Goal: Transaction & Acquisition: Obtain resource

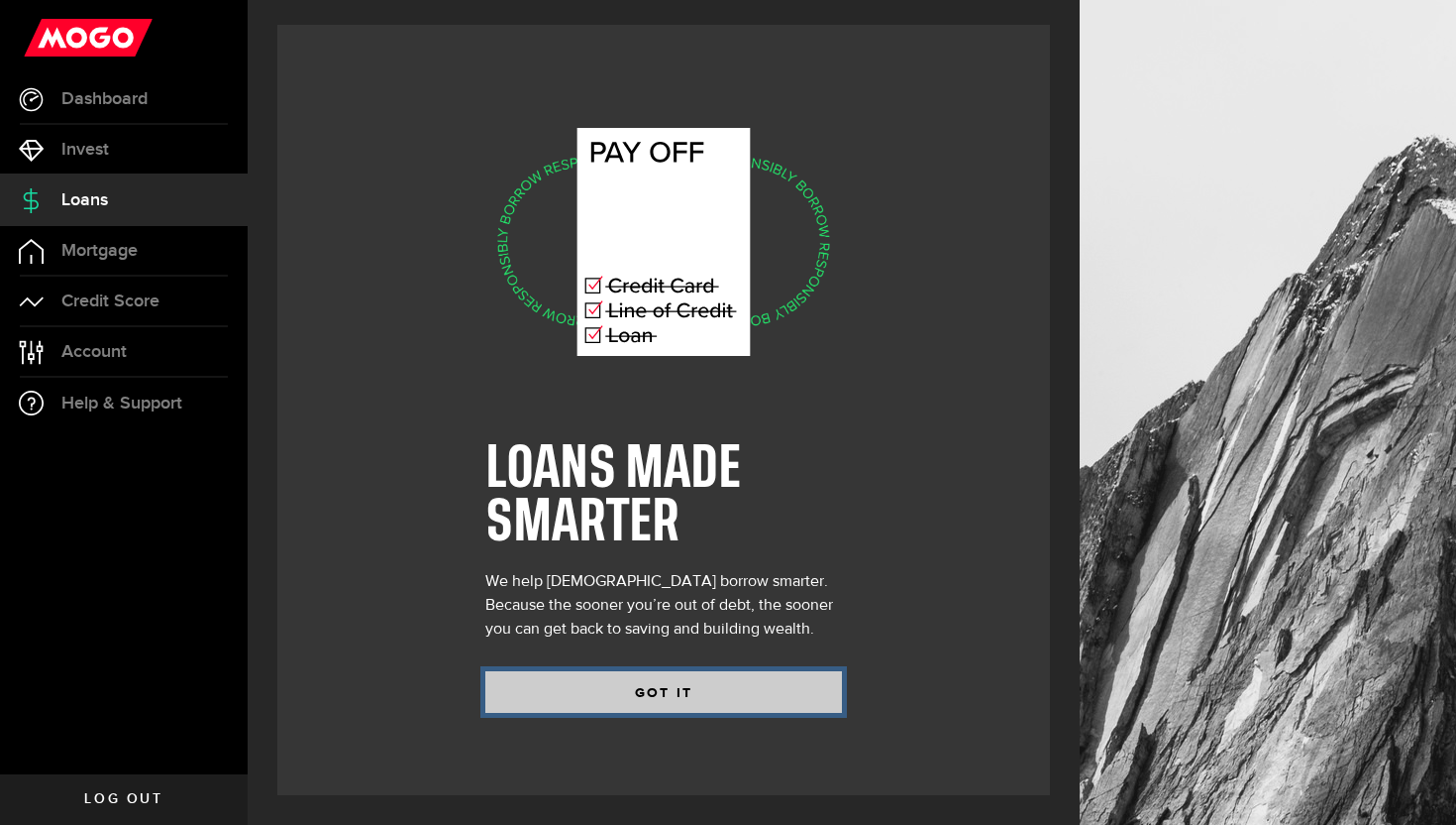
click at [574, 681] on button "GOT IT" at bounding box center [663, 692] width 357 height 42
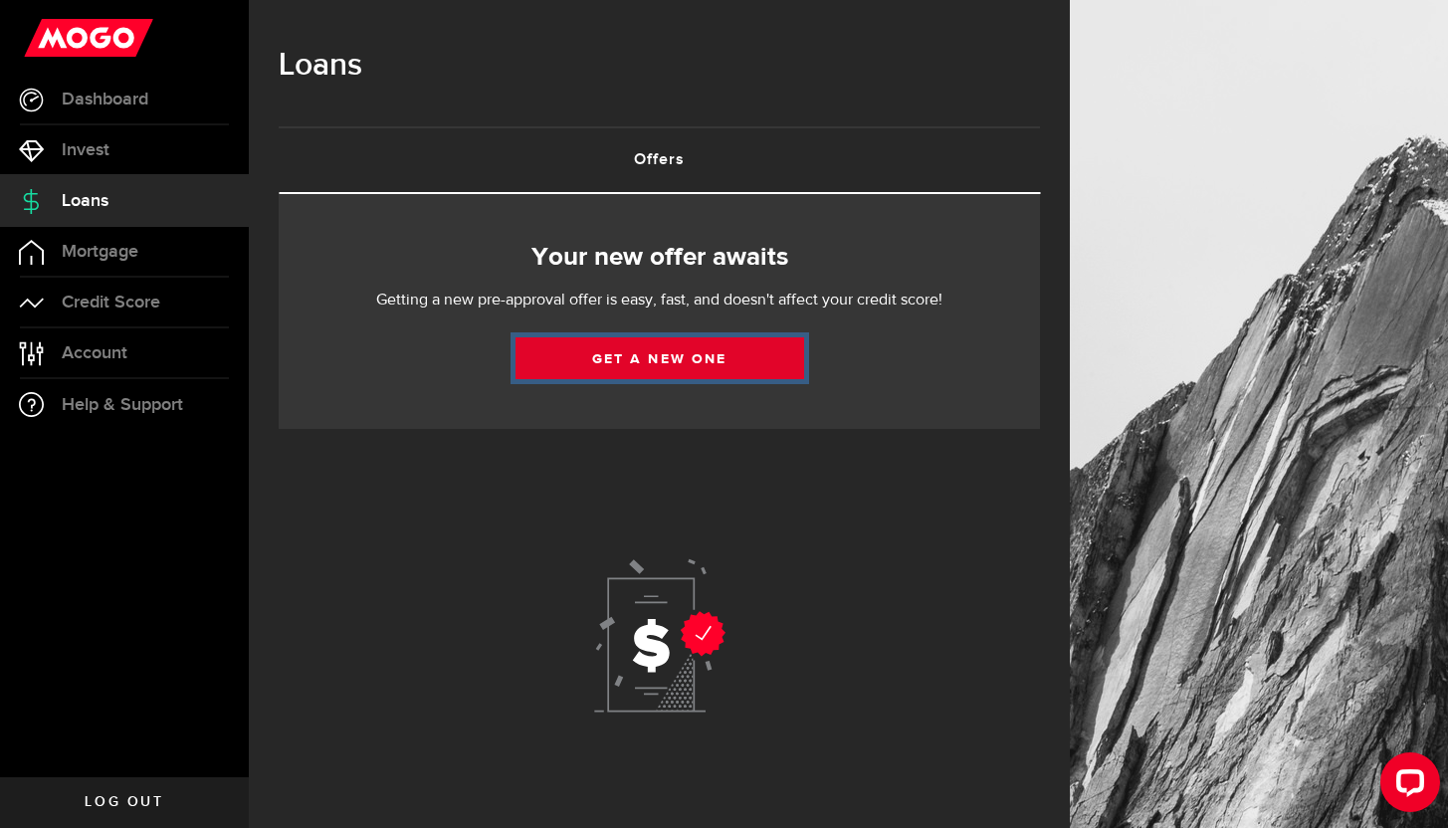
click at [608, 378] on link "Get a new one" at bounding box center [659, 358] width 289 height 42
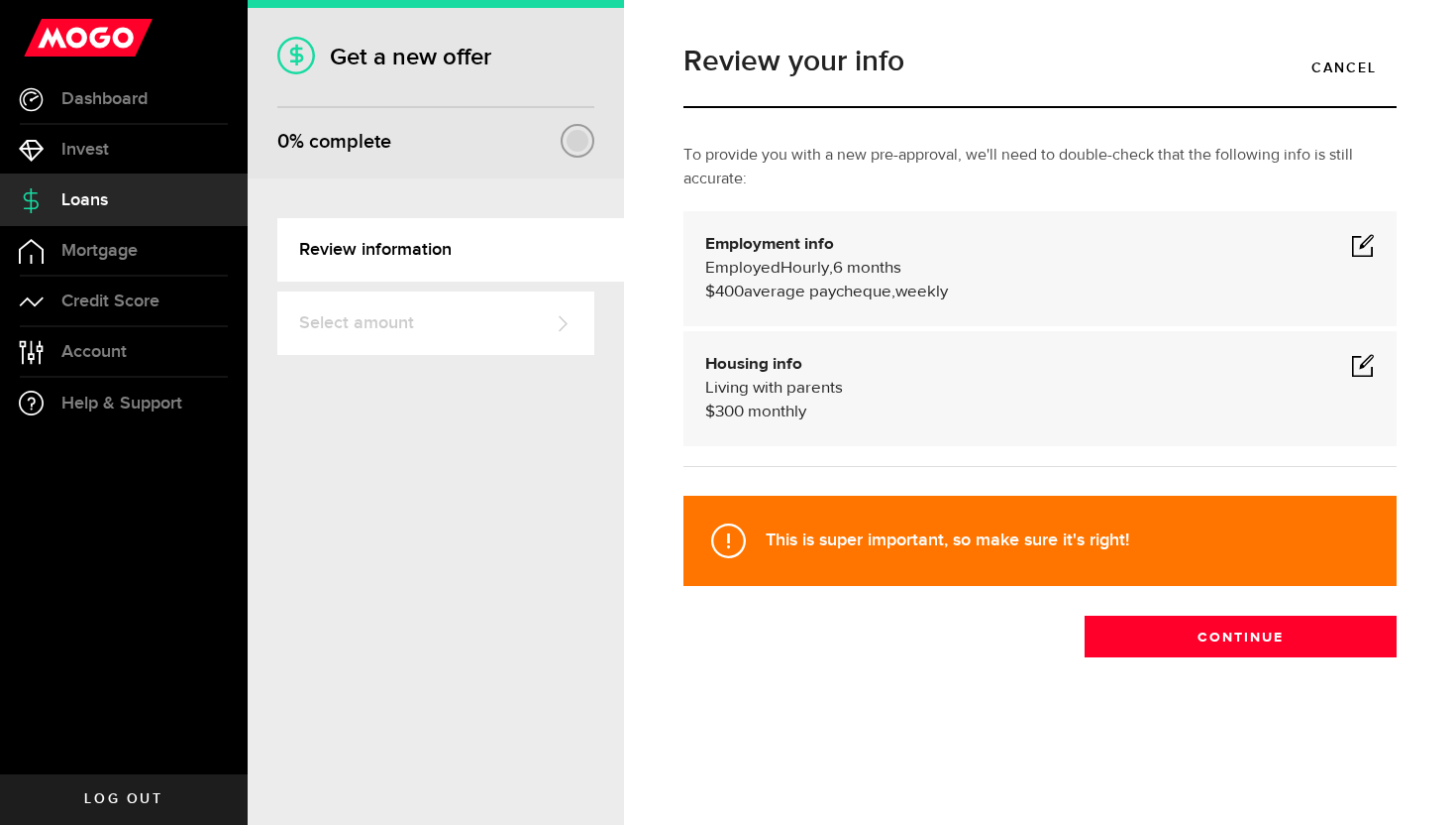
click at [815, 257] on div "Employed Hourly , 6 months (on maternity leave) undefined annually $400 average…" at bounding box center [1040, 281] width 670 height 48
click at [1357, 237] on span at bounding box center [1363, 245] width 24 height 24
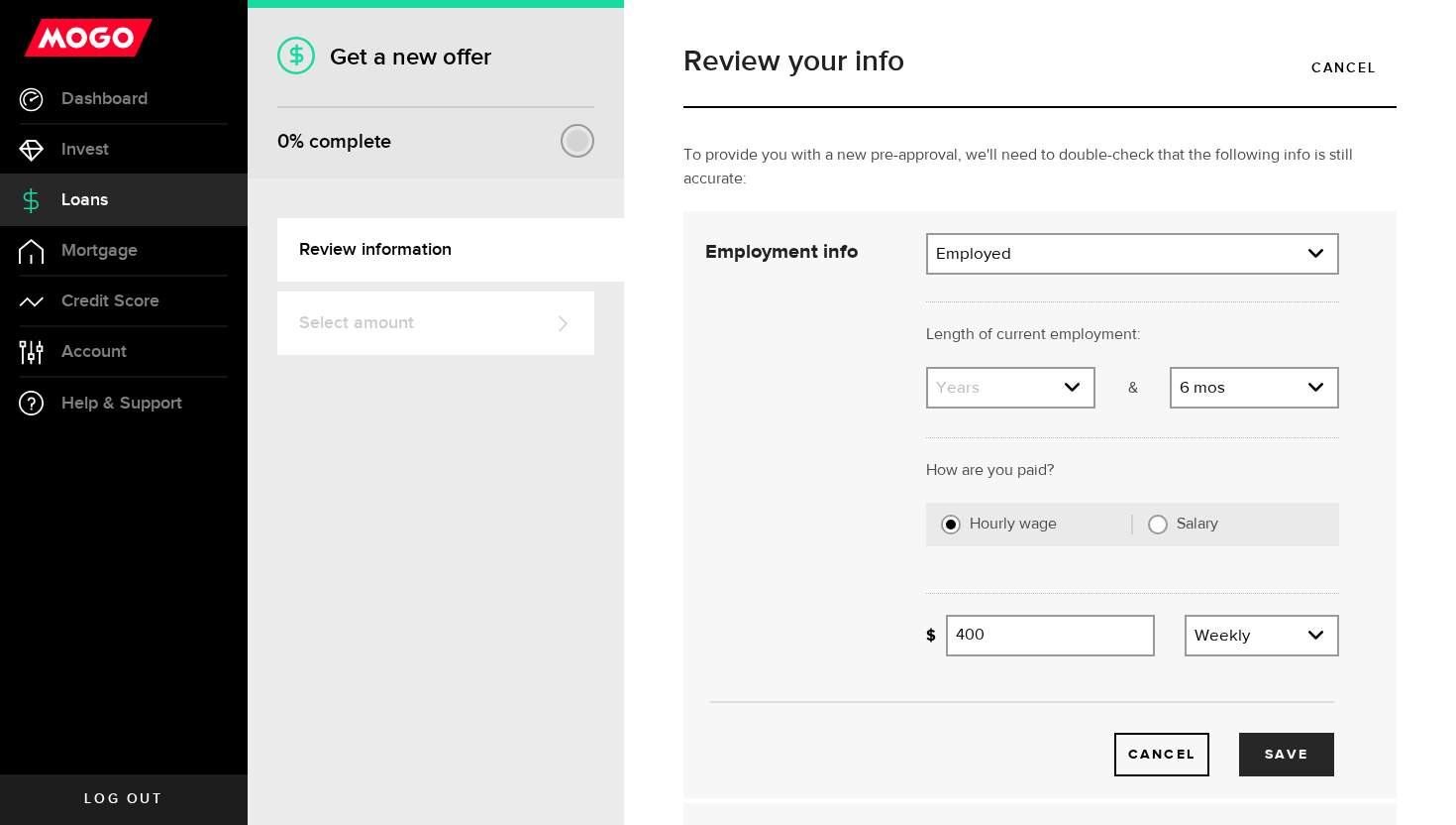
click at [1219, 273] on div "Employed Employment type Employed [DEMOGRAPHIC_DATA] Pension Maternity Leave Di…" at bounding box center [1132, 254] width 413 height 42
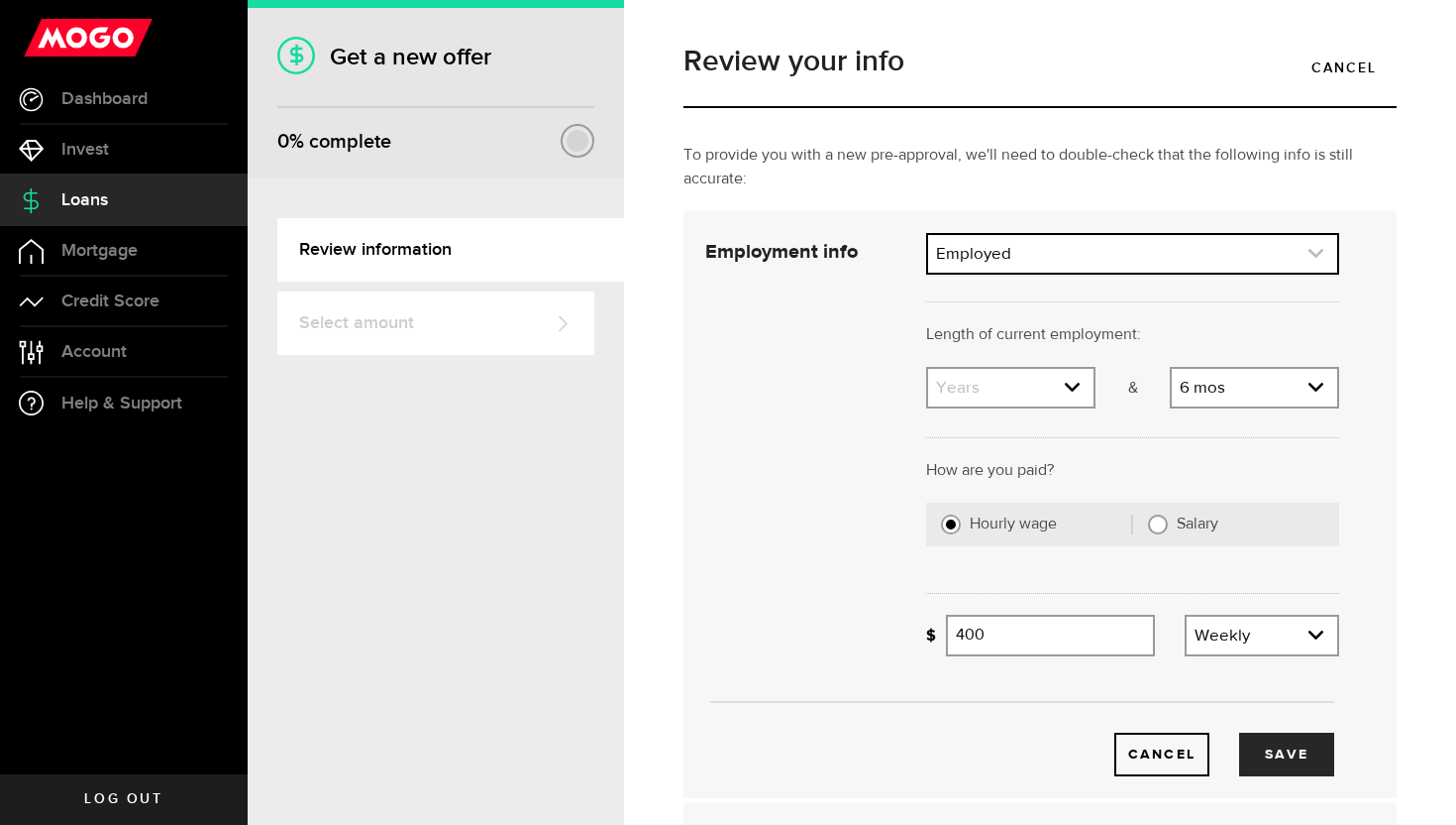
click at [1219, 262] on link "expand select" at bounding box center [1132, 254] width 409 height 38
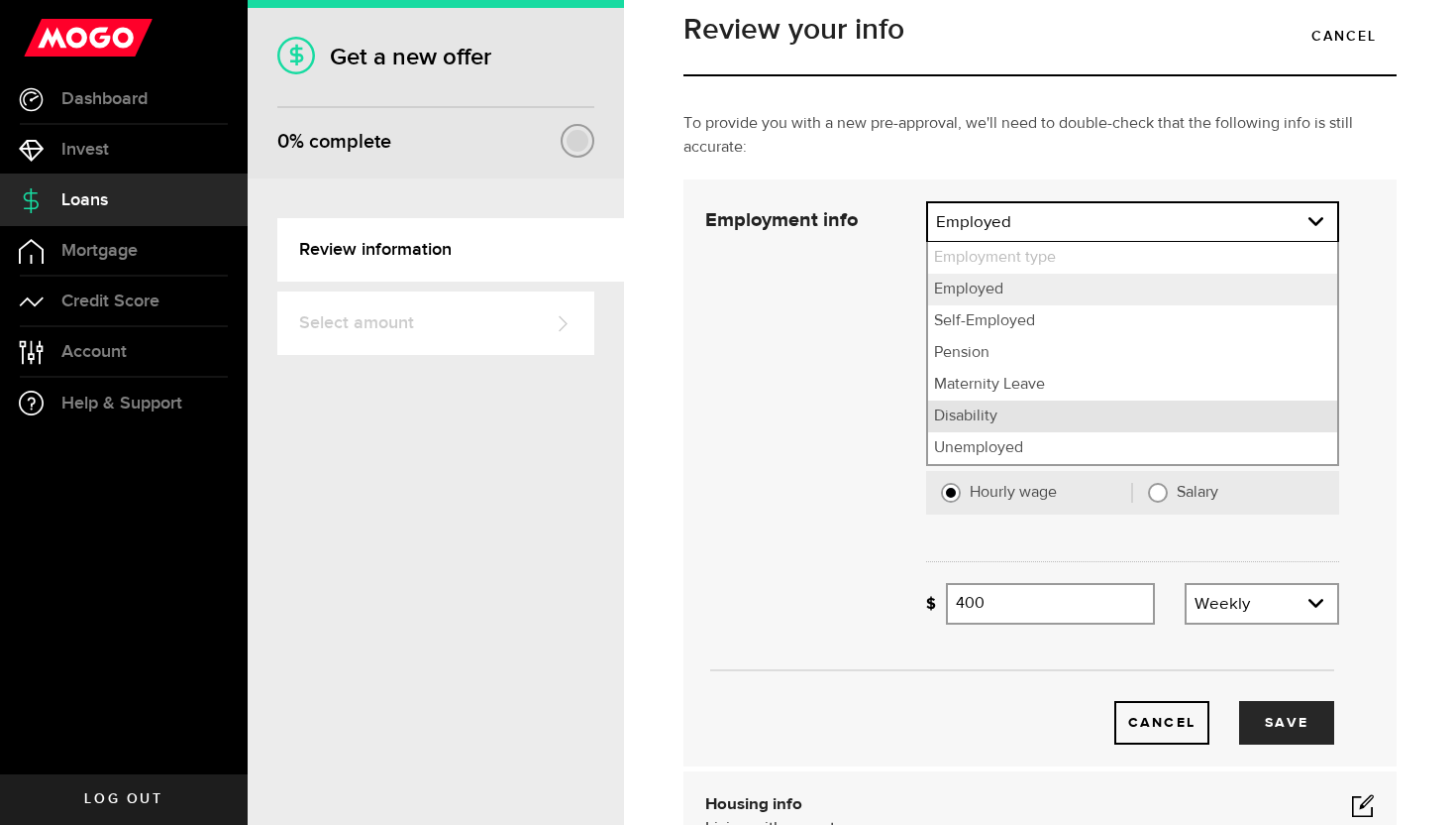
scroll to position [40, 0]
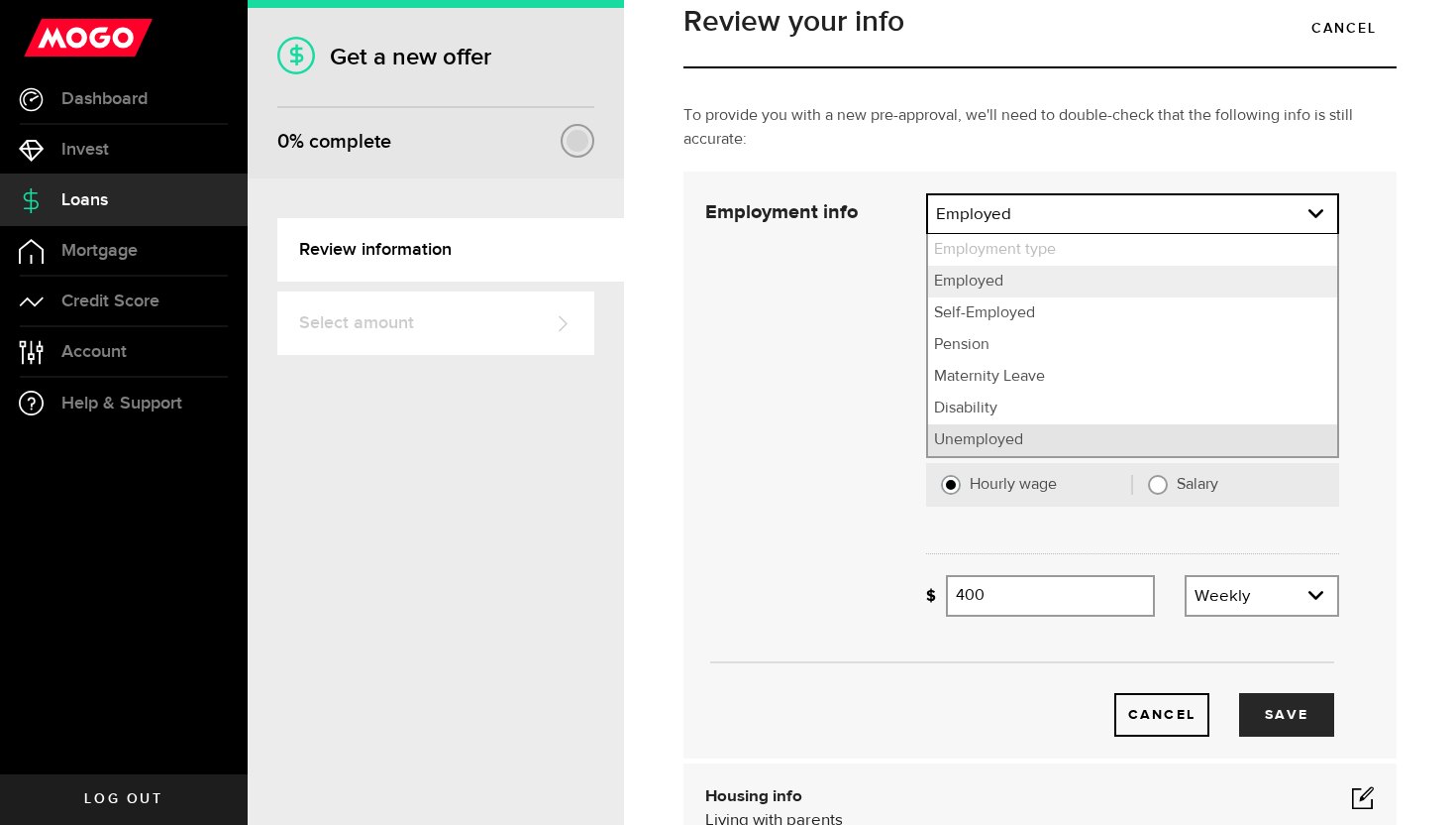
click at [1029, 441] on li "Unemployed" at bounding box center [1132, 440] width 409 height 32
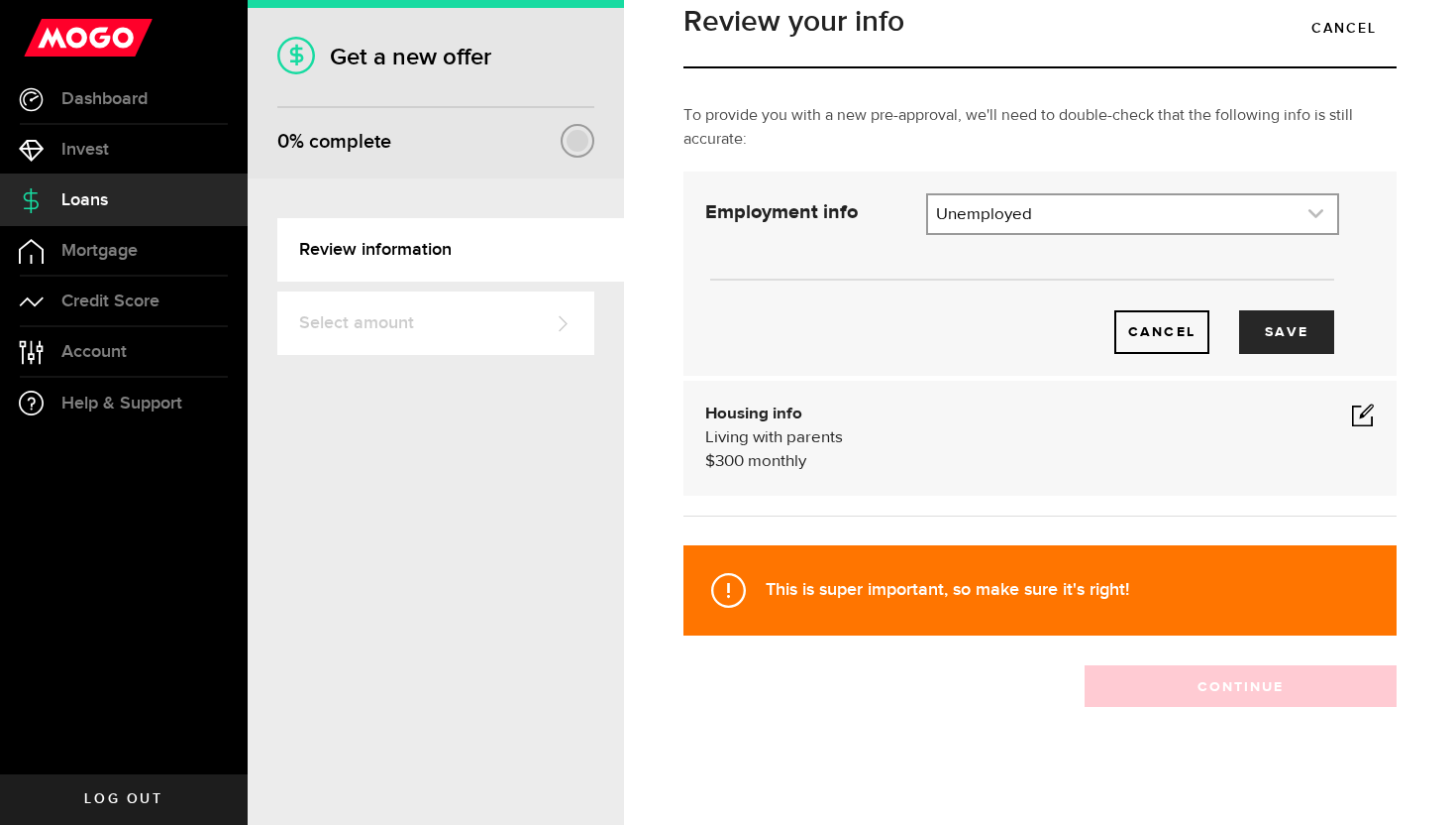
click at [1095, 213] on link "expand select" at bounding box center [1132, 214] width 409 height 38
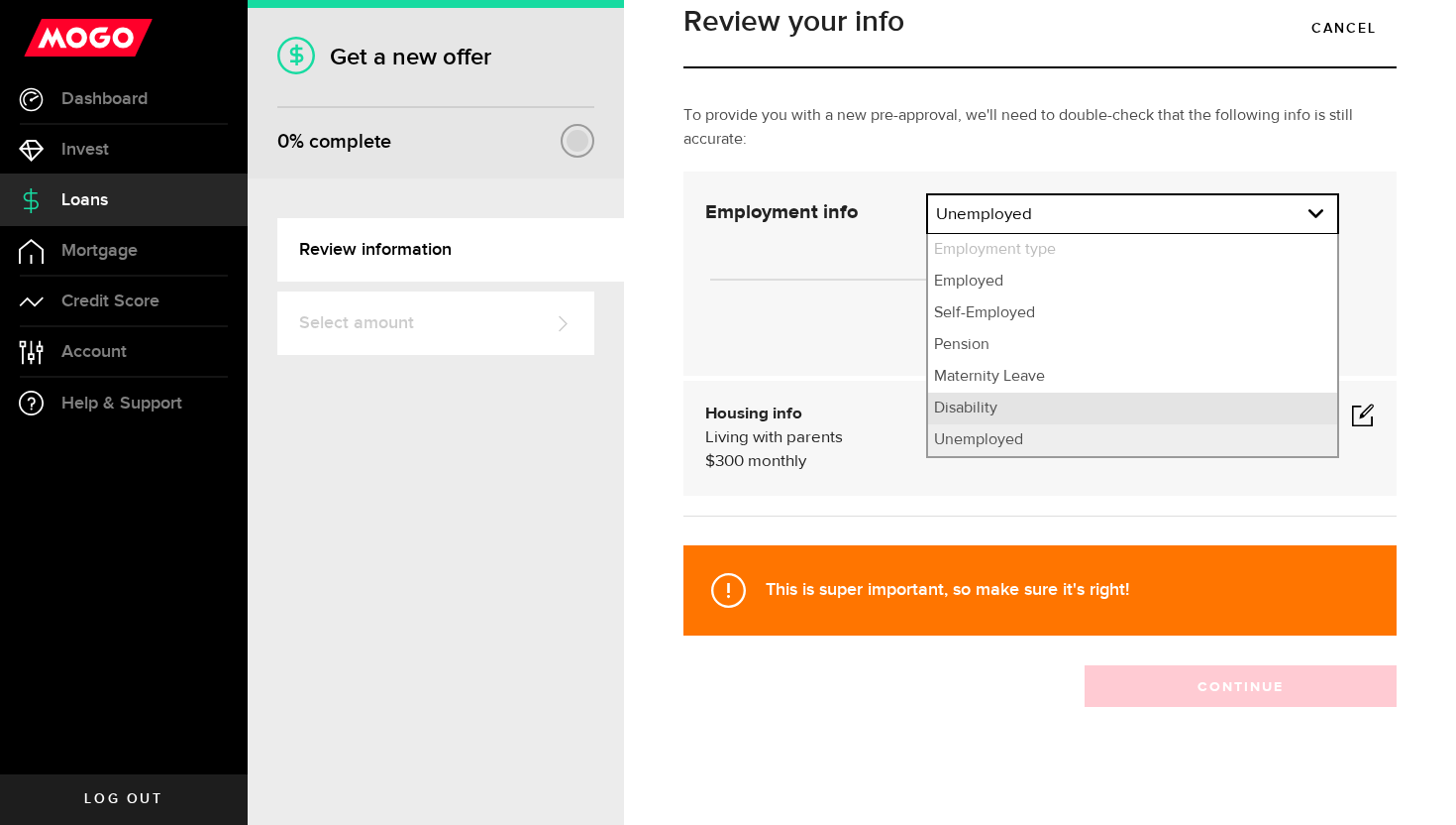
click at [1021, 394] on li "Disability" at bounding box center [1132, 409] width 409 height 32
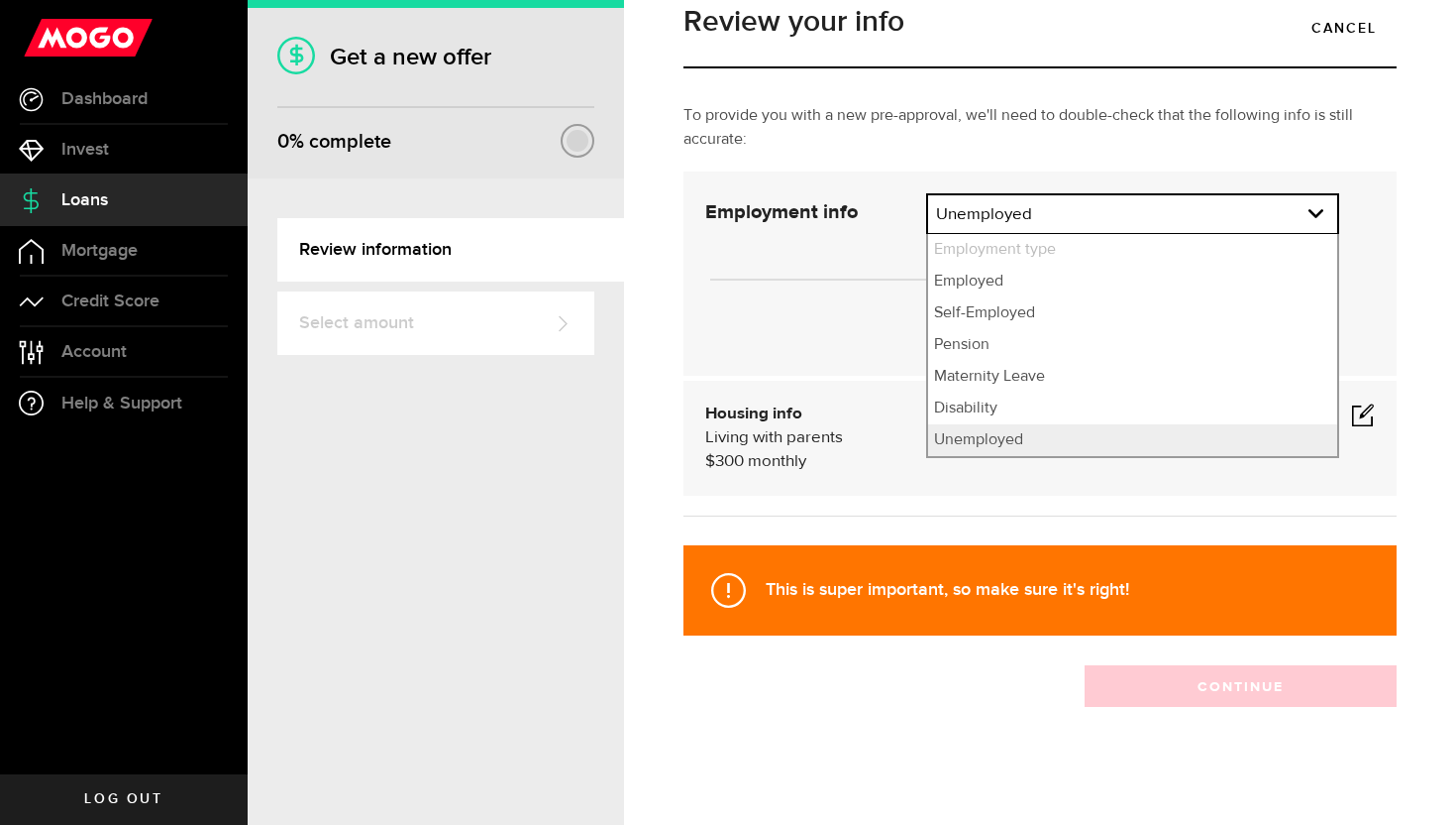
select select "Disability"
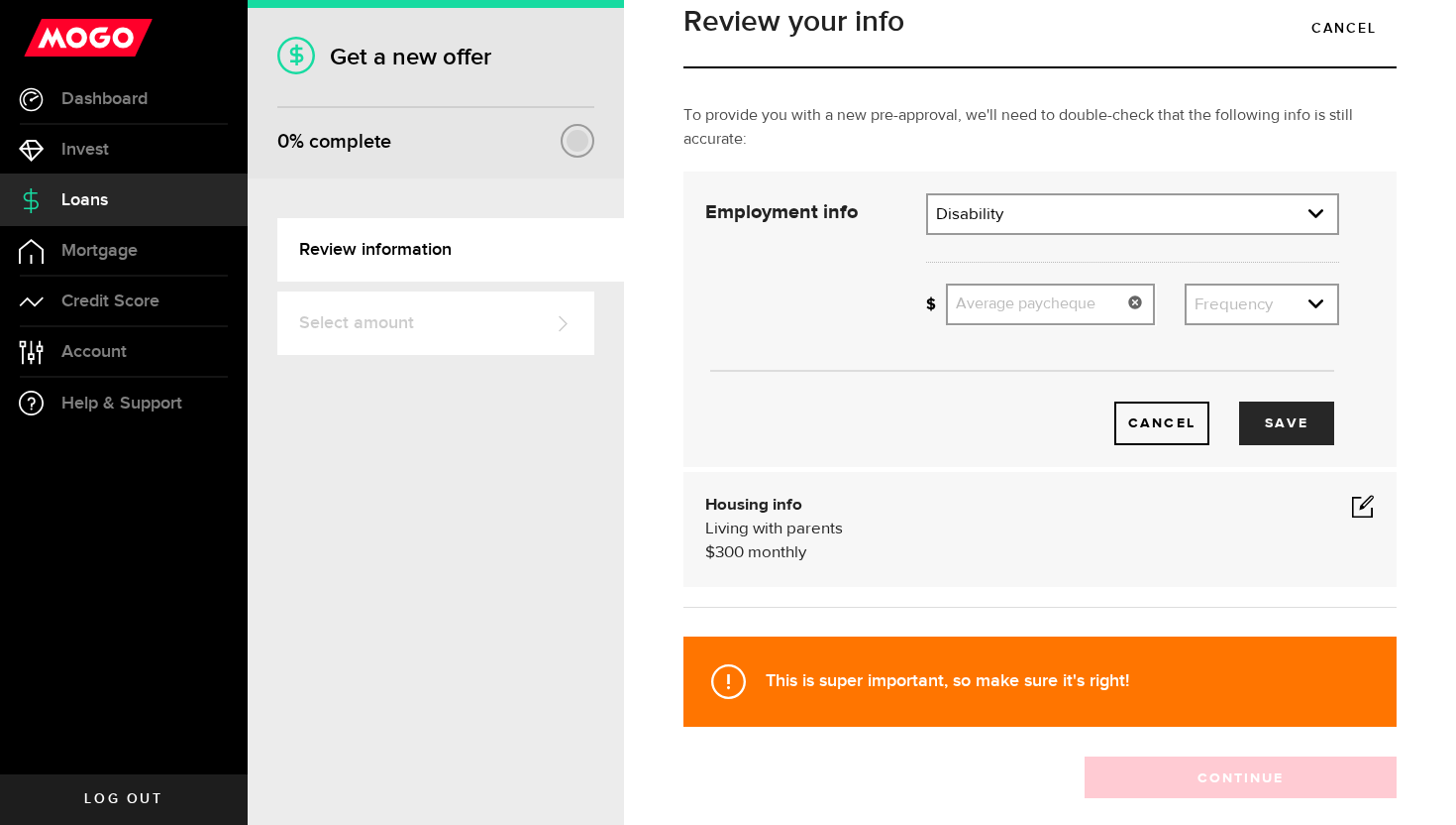
click at [1031, 308] on input "Average paycheque" at bounding box center [1051, 305] width 209 height 42
click at [1213, 301] on link "expand select" at bounding box center [1262, 305] width 150 height 38
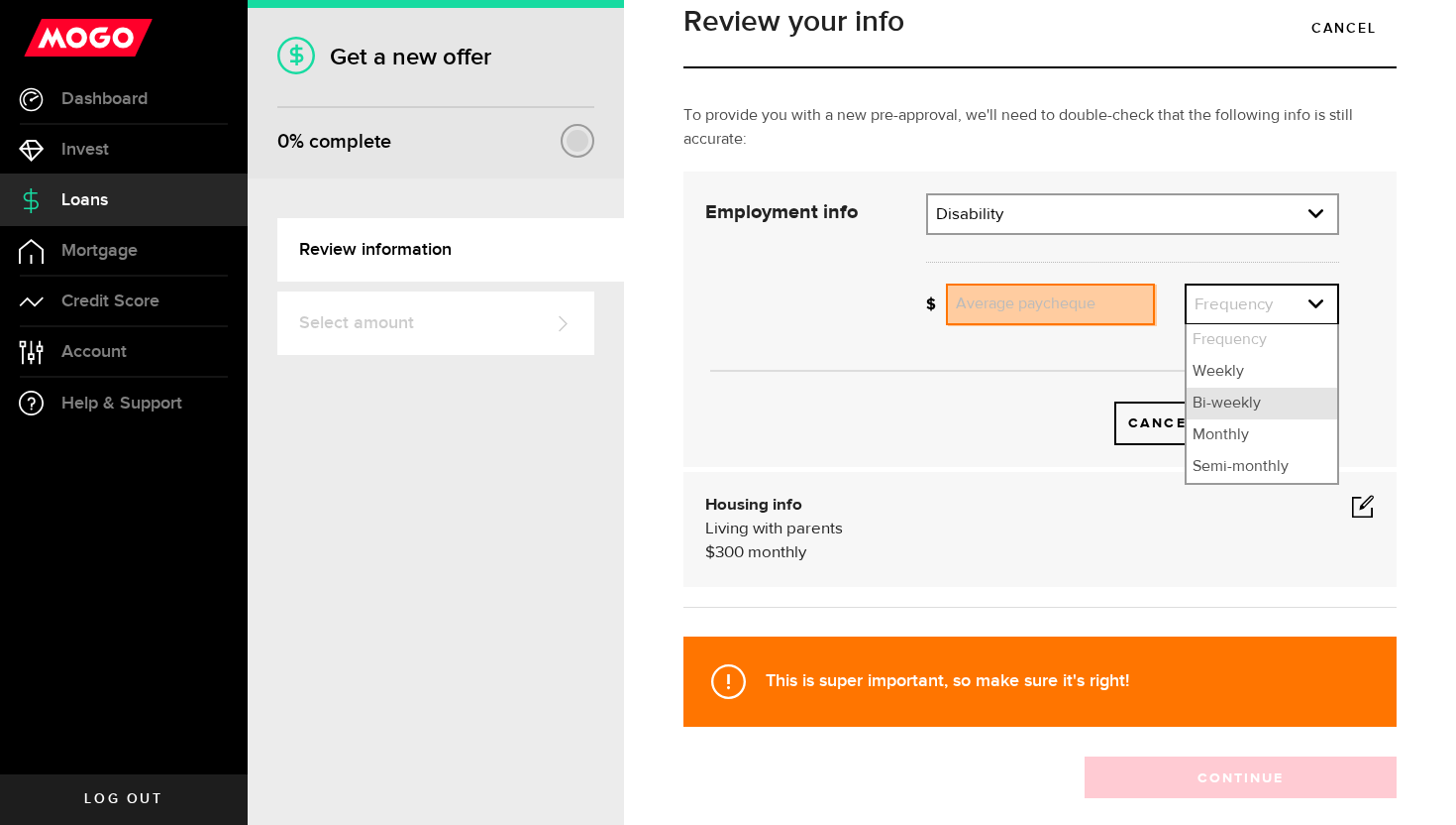
click at [1204, 393] on li "Bi-weekly" at bounding box center [1262, 404] width 150 height 32
select select "bi_weekly"
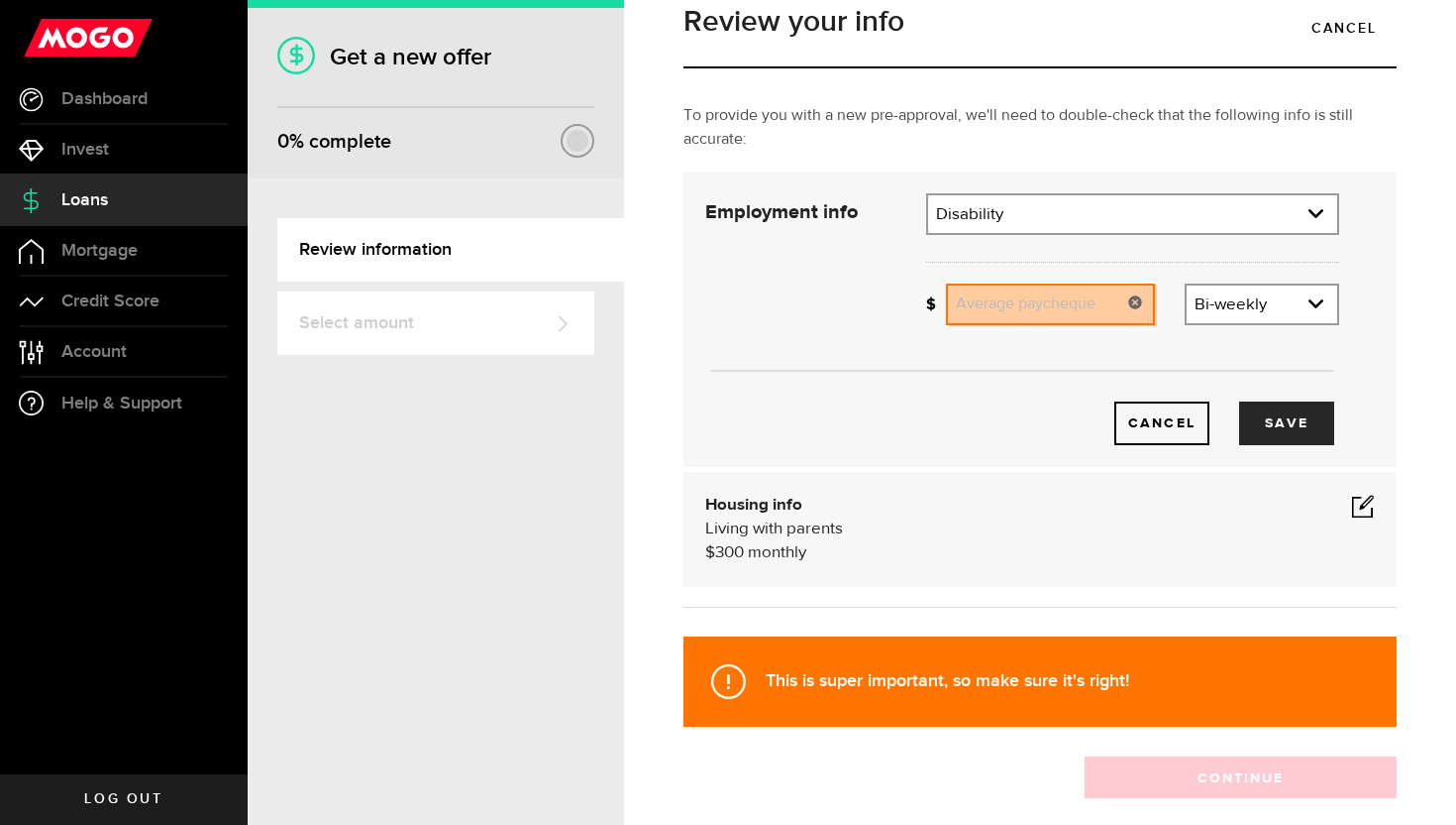
click at [1018, 288] on input "Average paycheque" at bounding box center [1051, 305] width 209 height 42
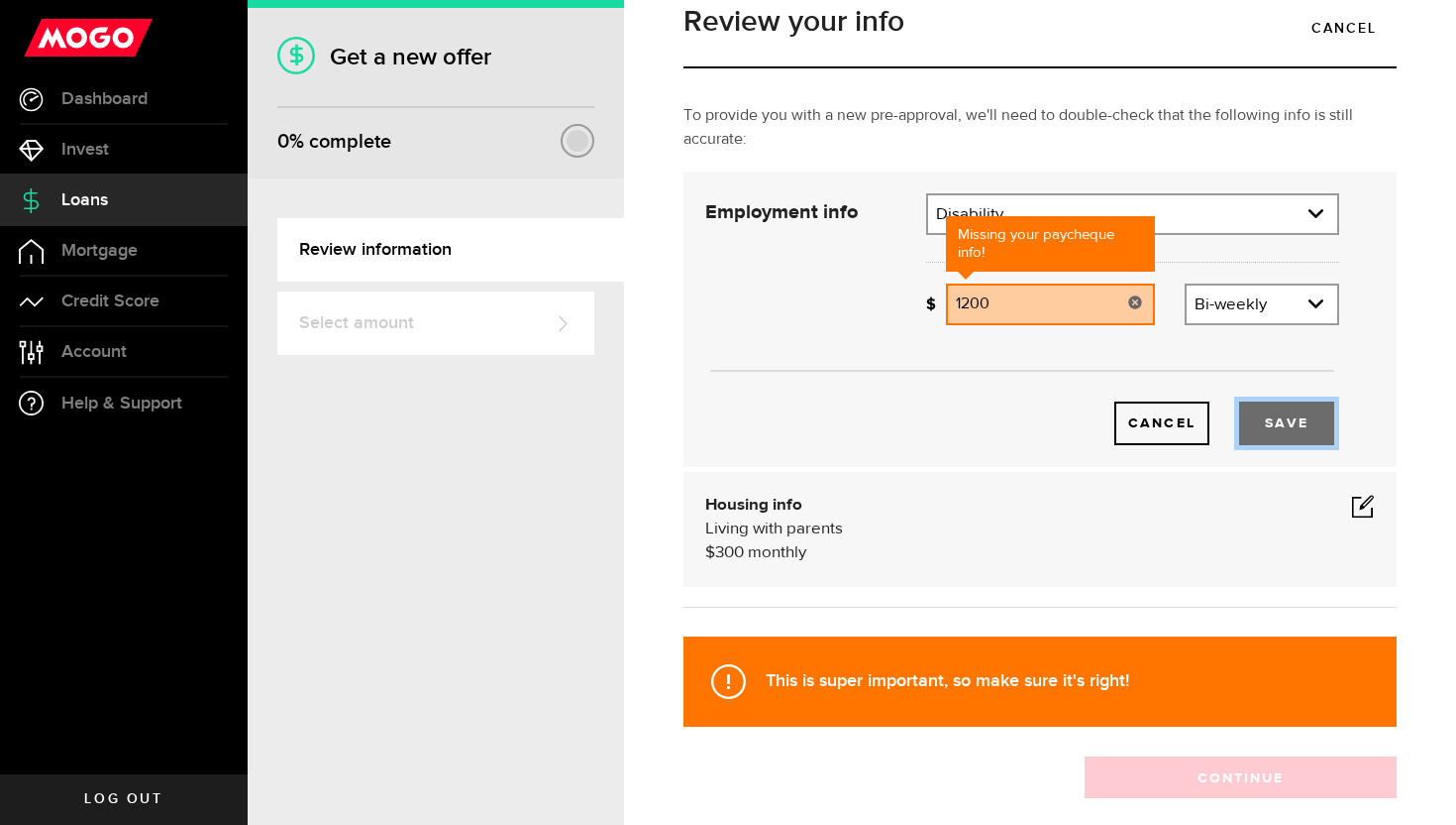
type input "1,200"
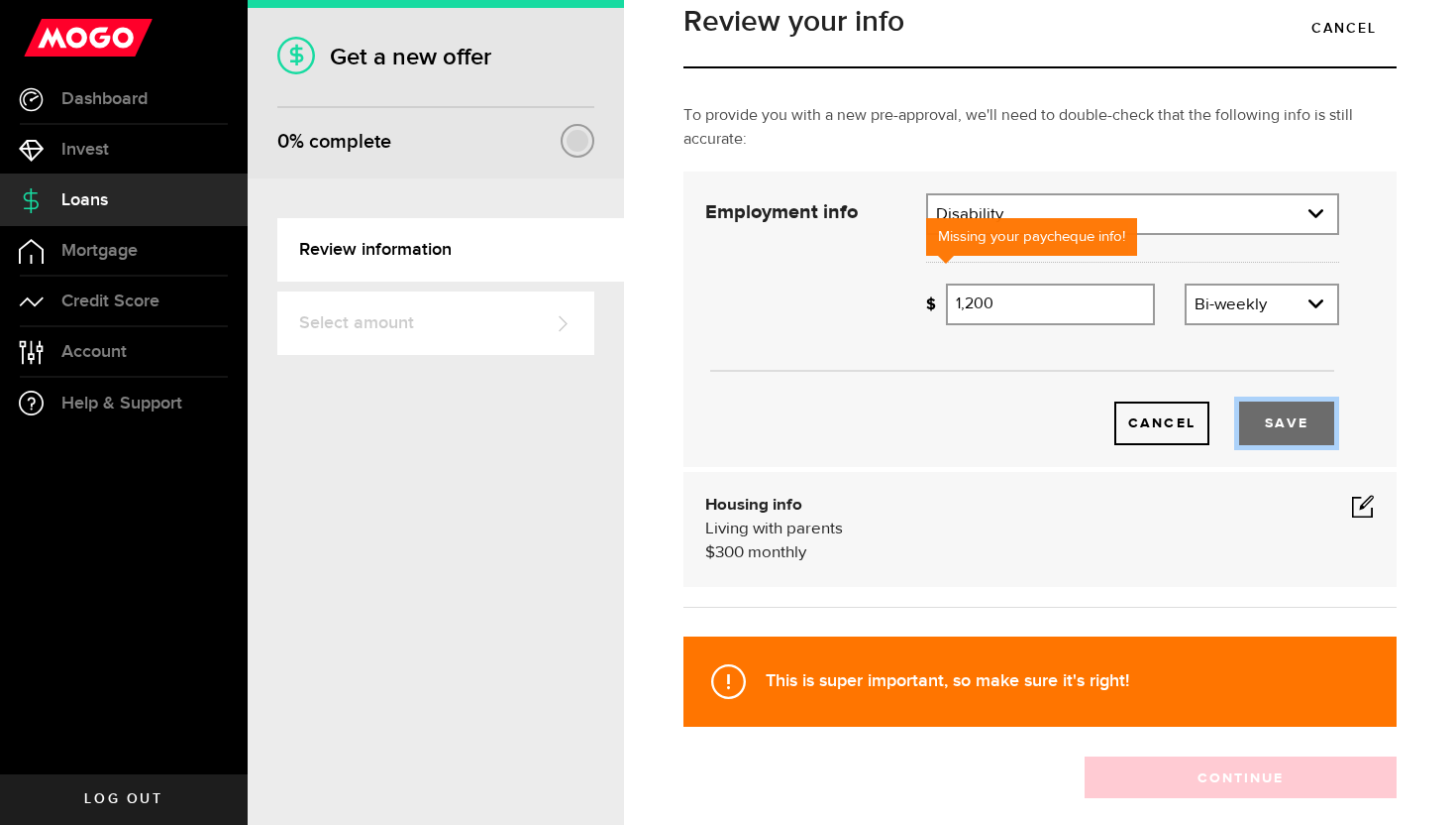
click at [1246, 416] on button "Save" at bounding box center [1288, 423] width 96 height 44
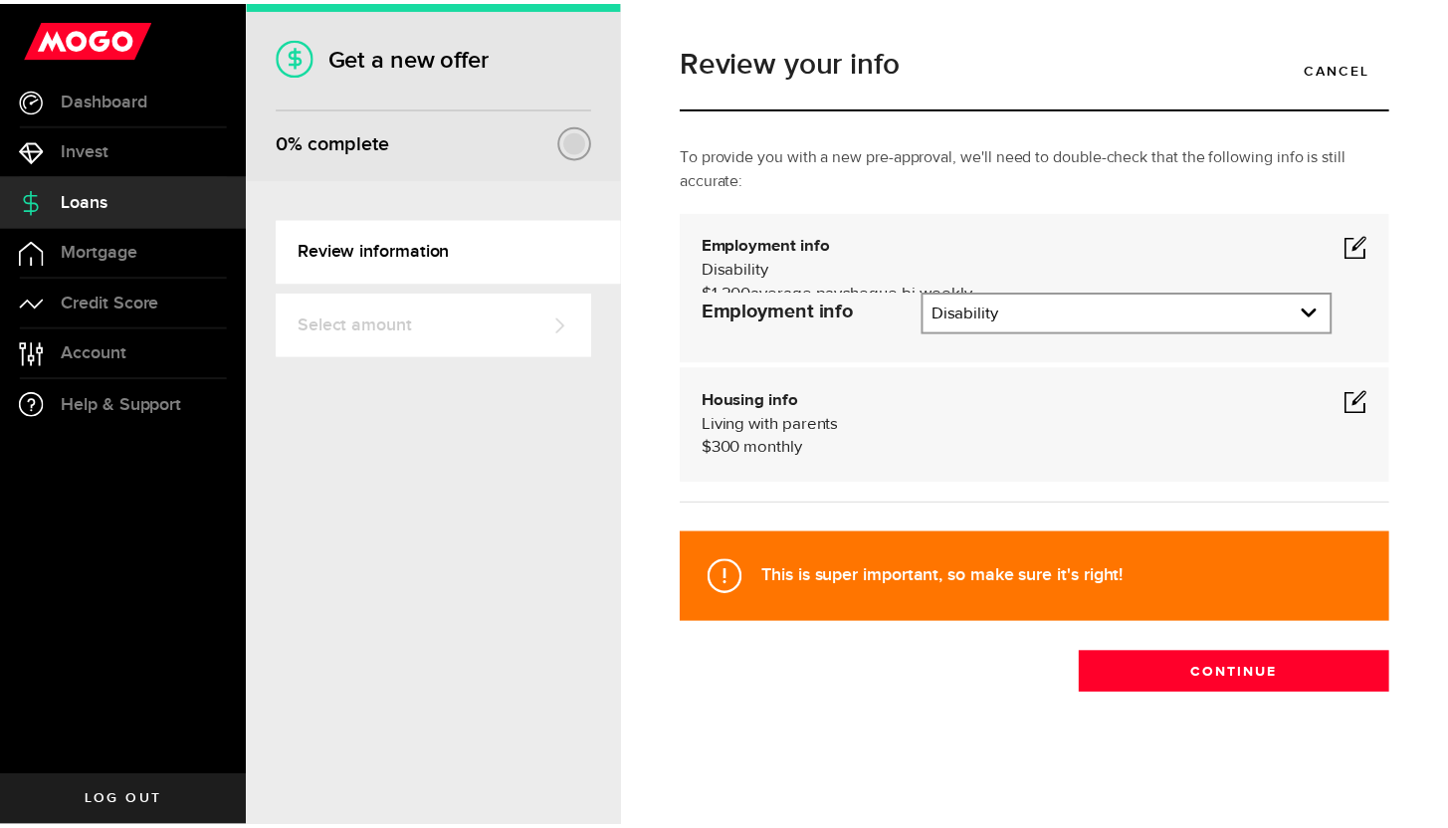
scroll to position [0, 0]
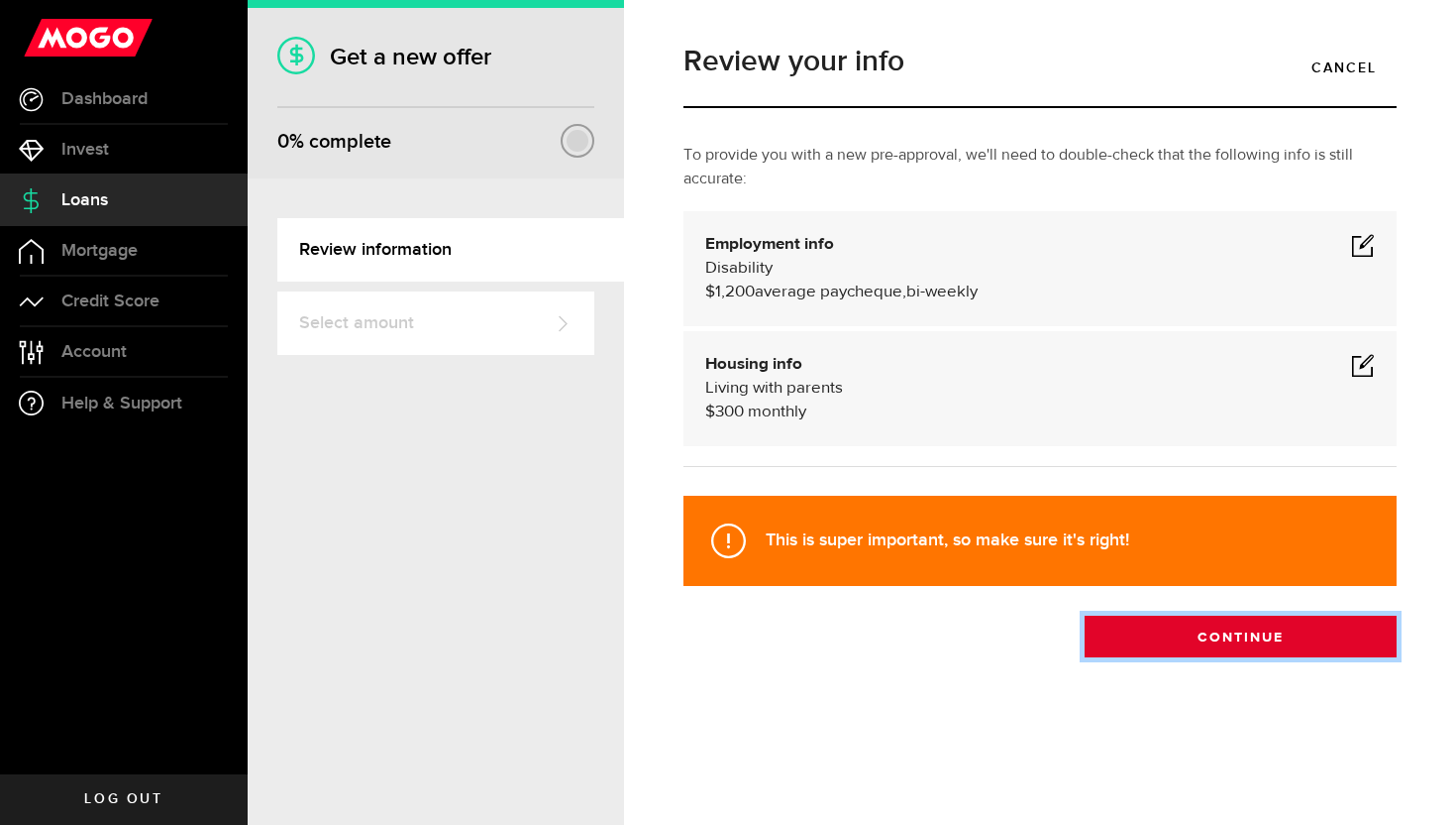
click at [1214, 631] on button "Continue" at bounding box center [1240, 637] width 312 height 42
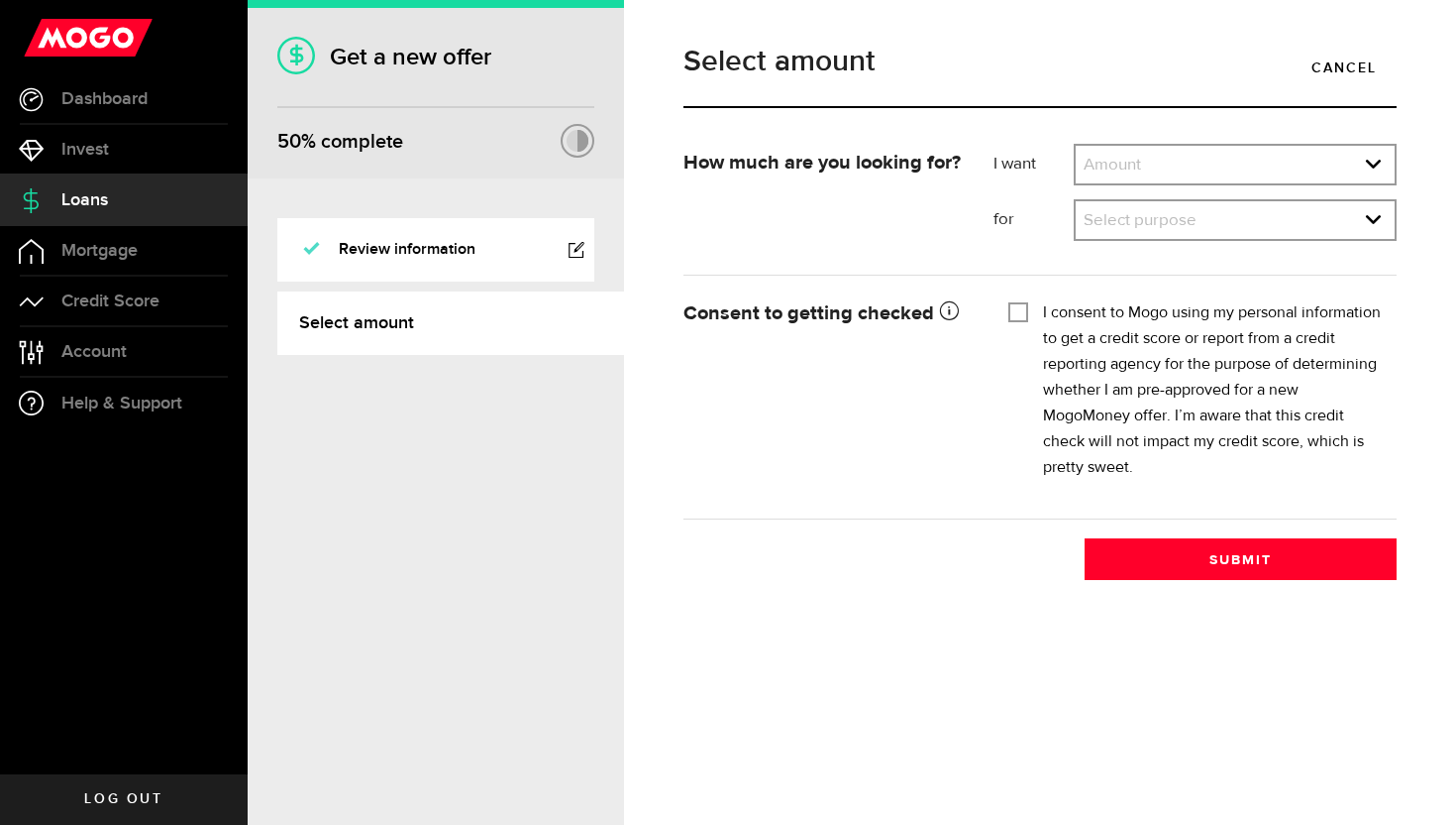
click at [1169, 183] on div "Amount Amount $500 $1000 $2000 $3000 $4000 $5000 $6000 $7000 $8000 $9000 $10000…" at bounding box center [1235, 164] width 323 height 42
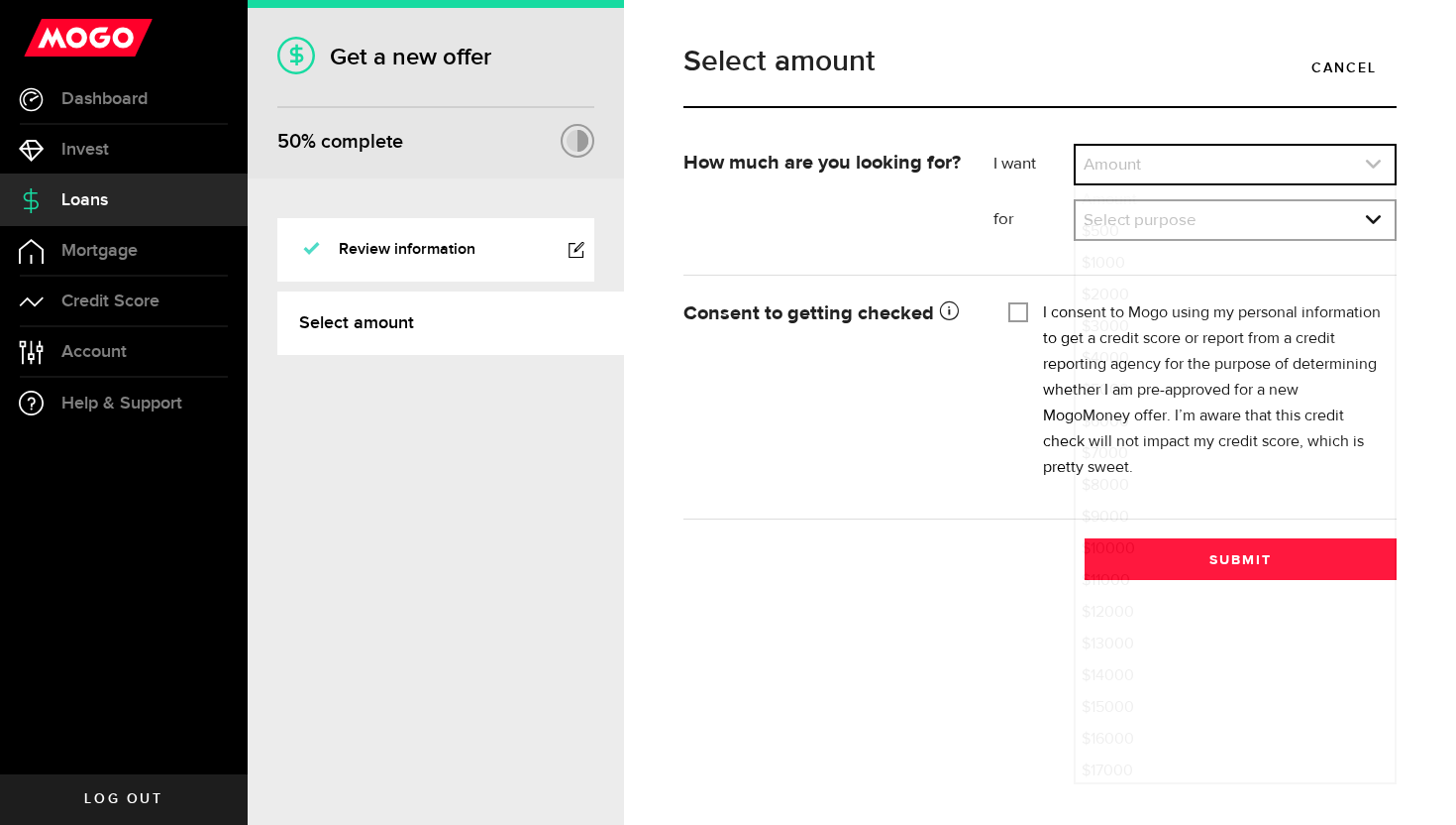
click at [1173, 172] on link "expand select" at bounding box center [1235, 164] width 319 height 38
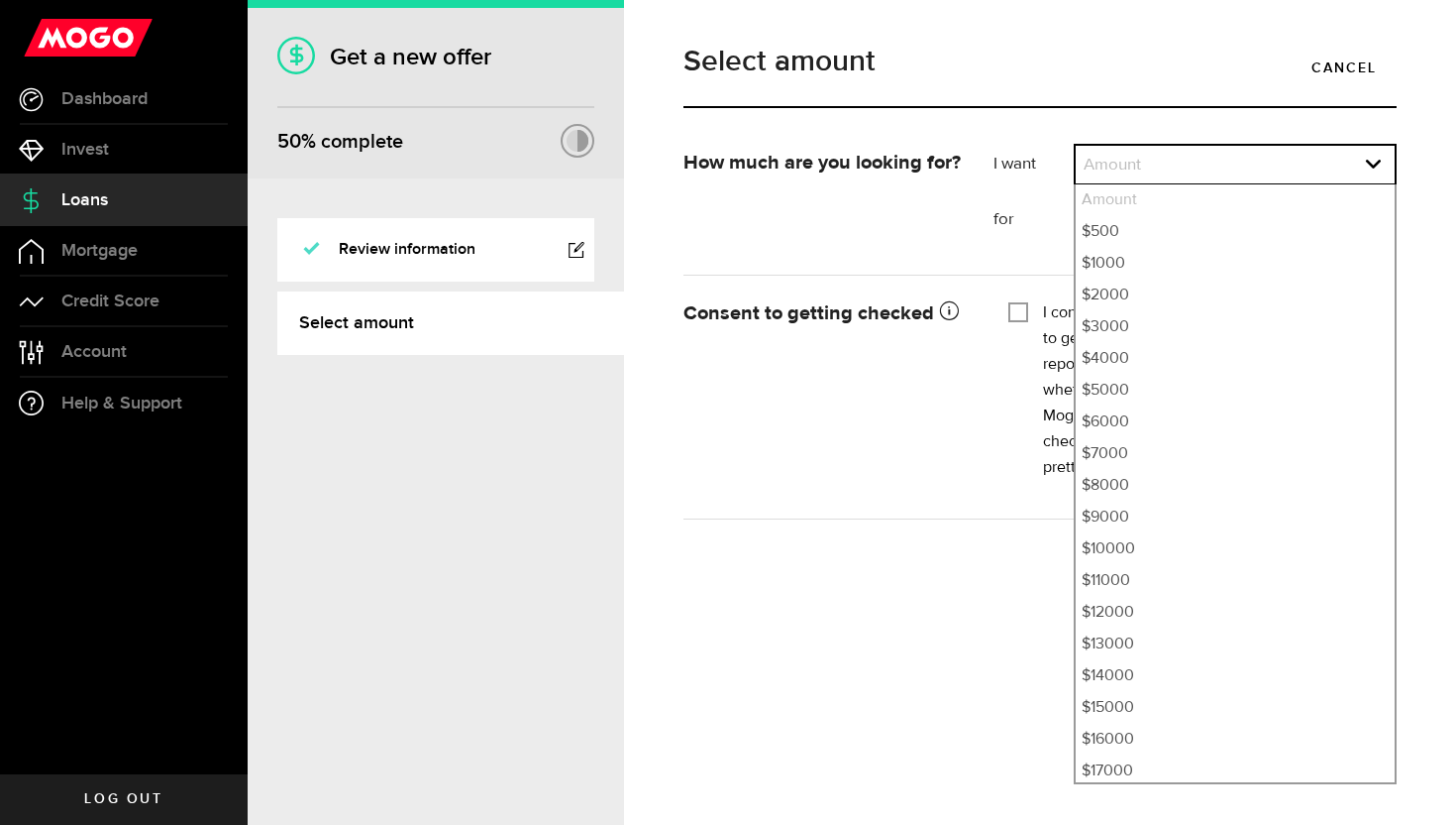
click at [775, 443] on div "Consent to getting checked Mogo will obtain the credit reports from Equifax Can…" at bounding box center [1041, 396] width 743 height 204
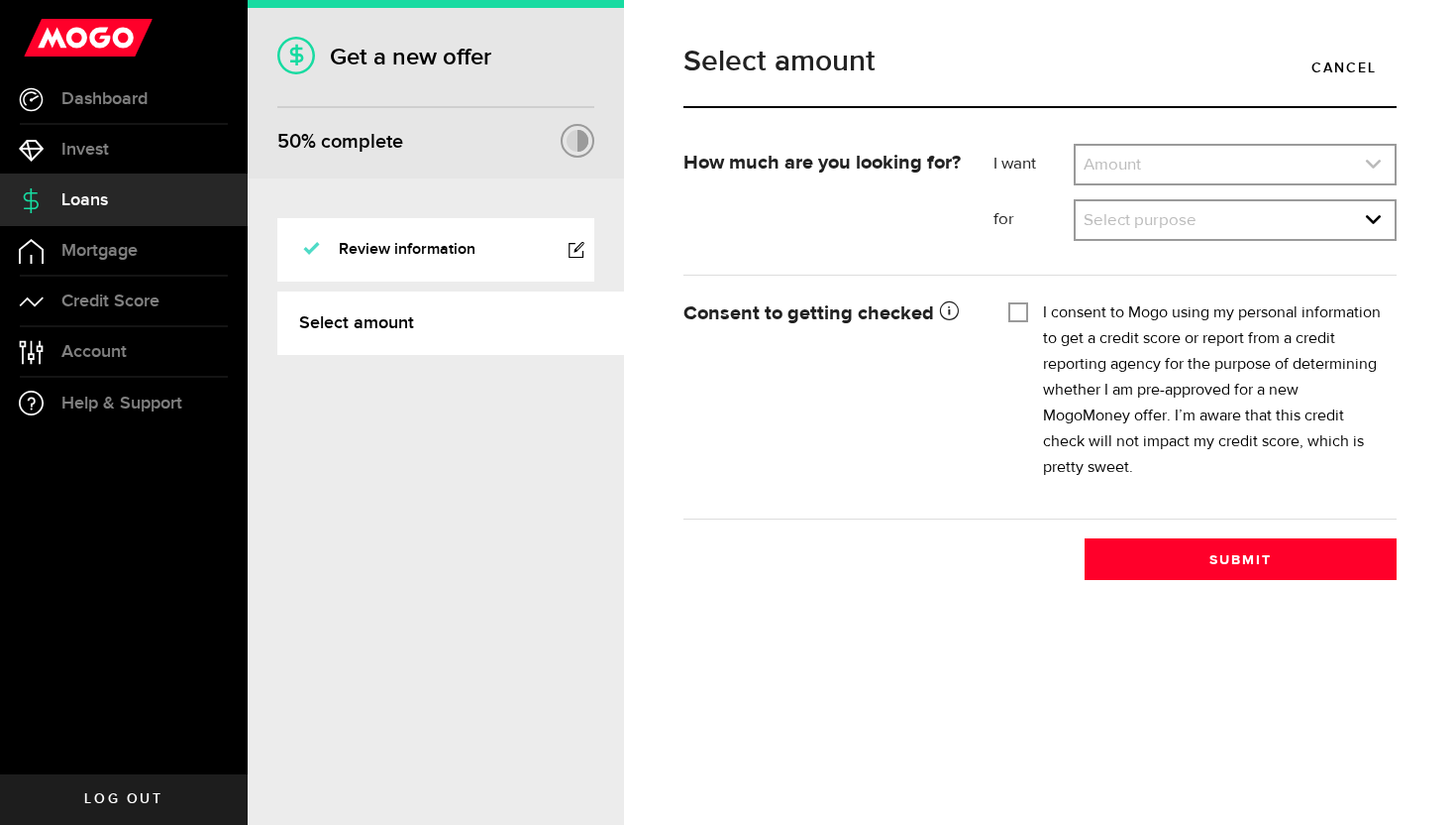
click at [1115, 176] on link "expand select" at bounding box center [1235, 164] width 319 height 38
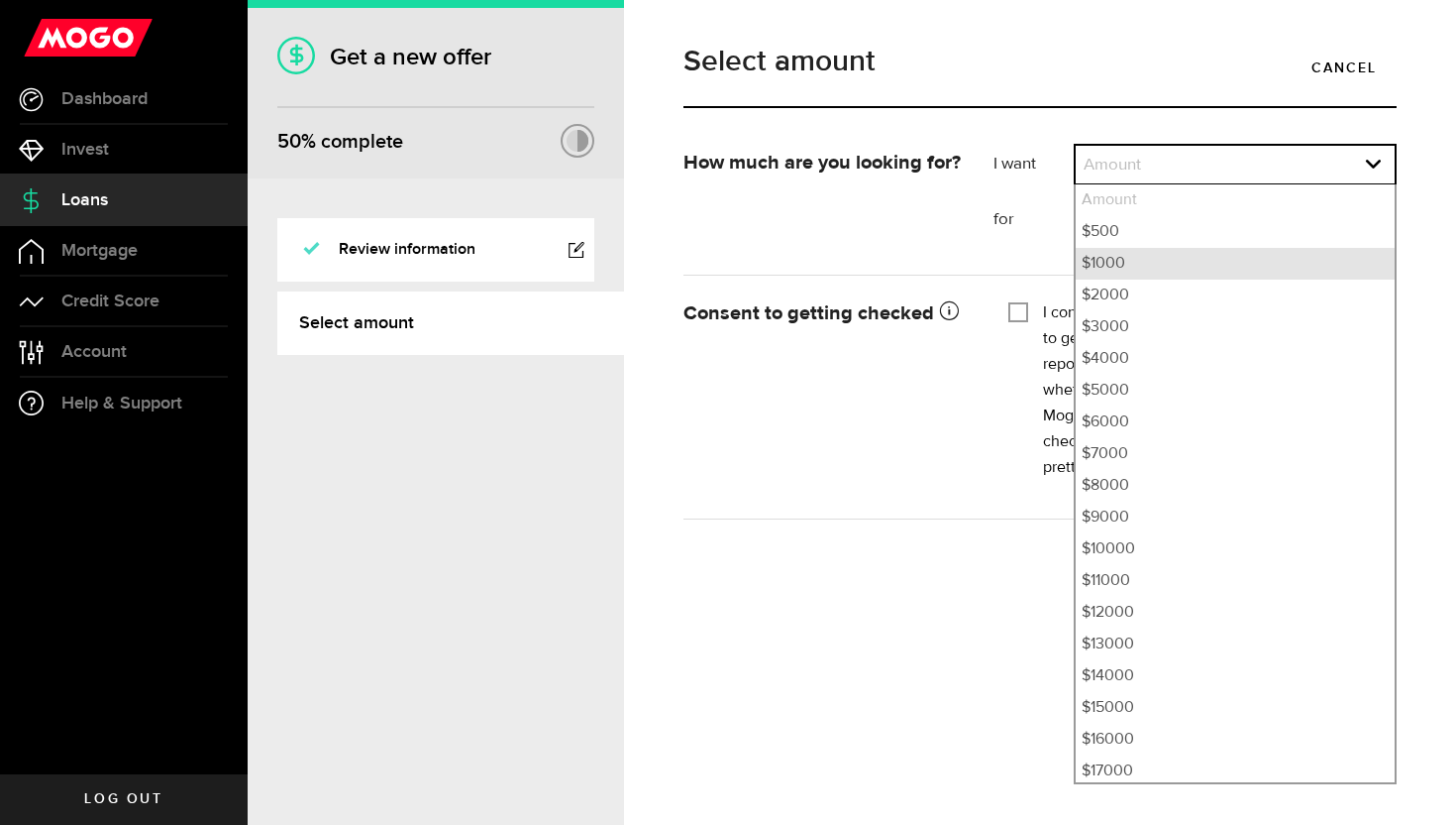
click at [1100, 248] on li "$1000" at bounding box center [1235, 264] width 319 height 32
select select "1000"
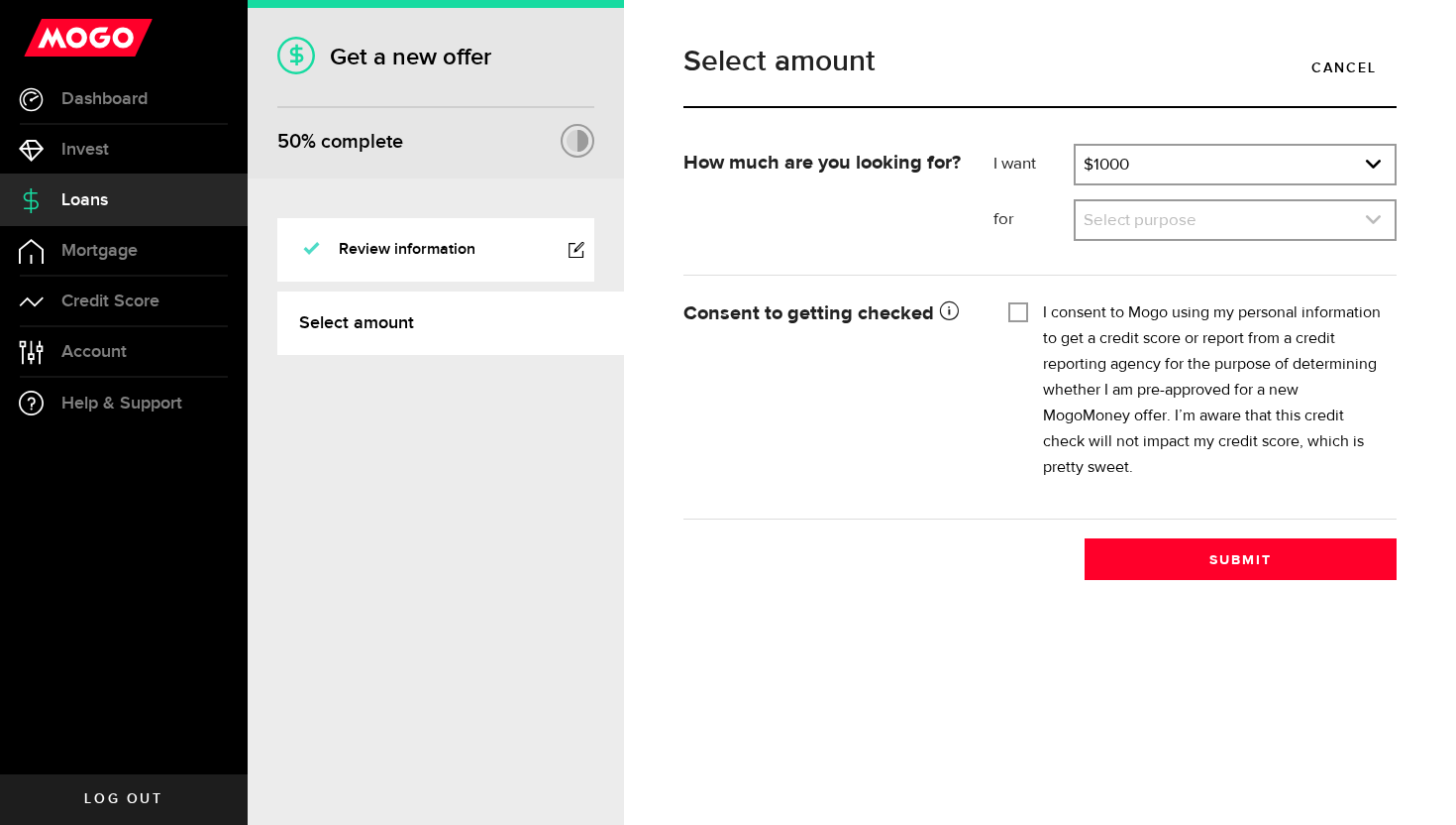
click at [1110, 212] on link "expand select" at bounding box center [1235, 220] width 319 height 38
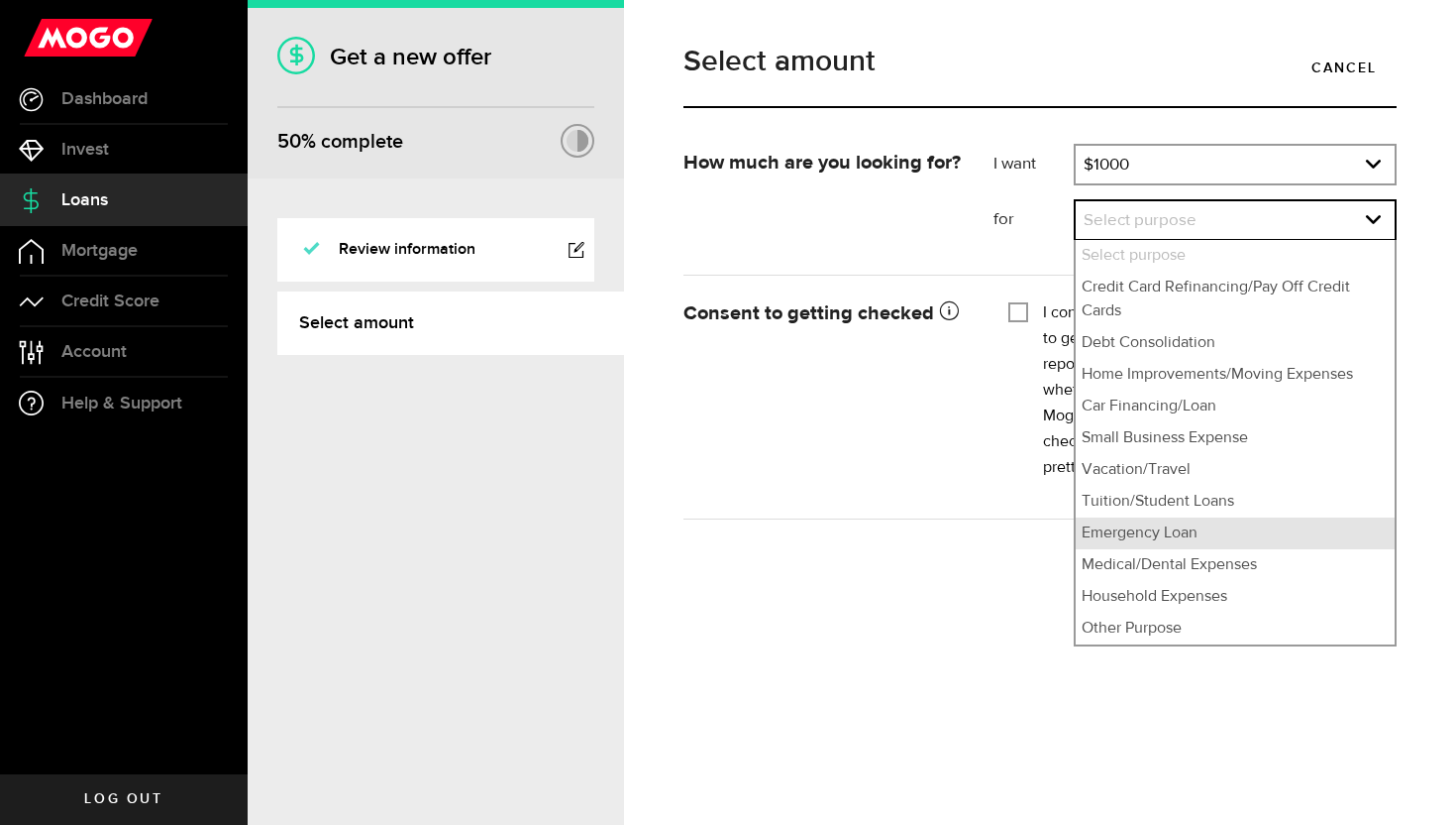
click at [1141, 524] on li "Emergency Loan" at bounding box center [1235, 533] width 319 height 32
select select "Emergency Loan"
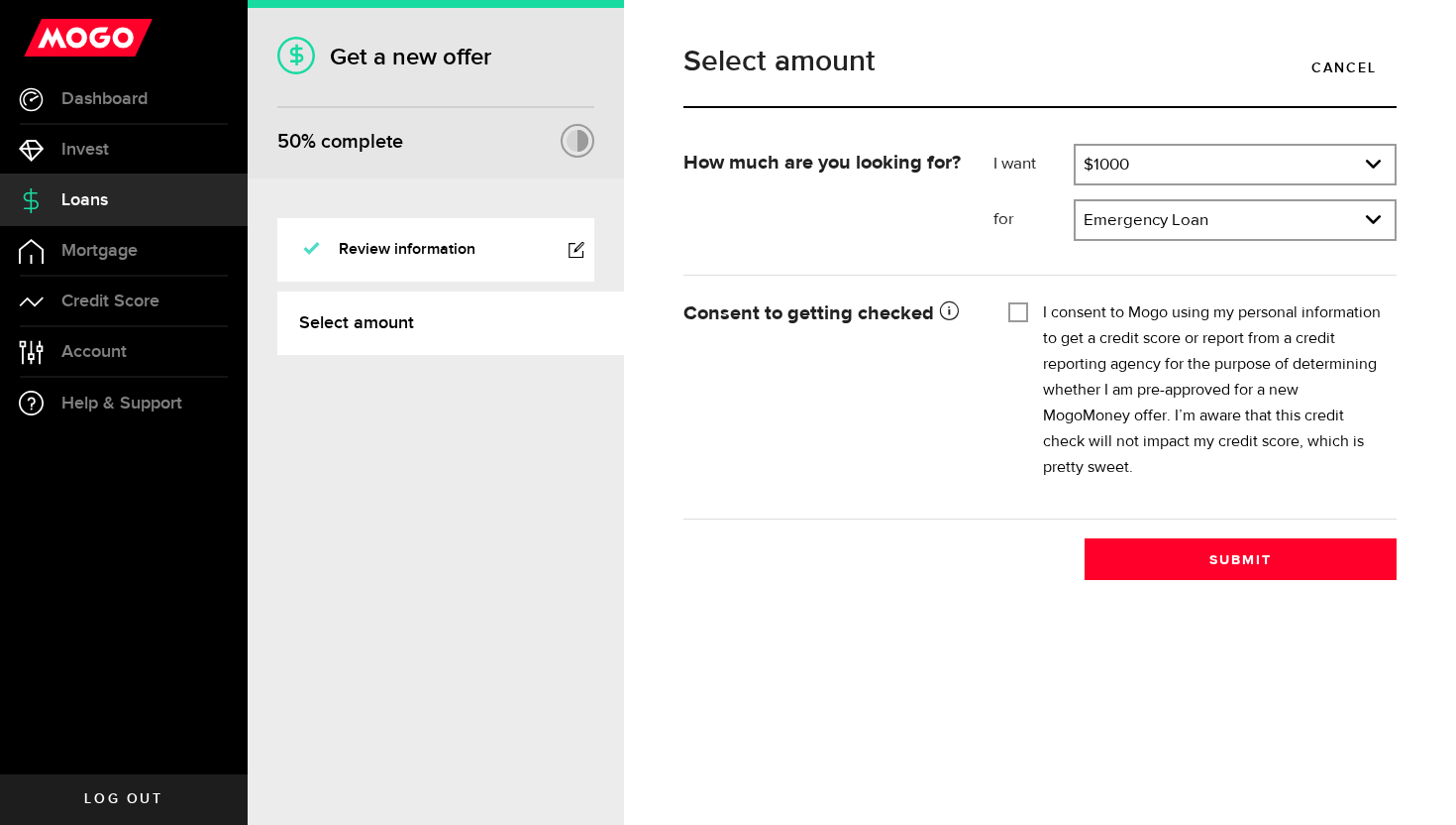
click at [1020, 311] on input "I consent to Mogo using my personal information to get a credit score or report…" at bounding box center [1019, 310] width 20 height 20
checkbox input "true"
click at [179, 294] on link "Credit Score" at bounding box center [123, 302] width 248 height 50
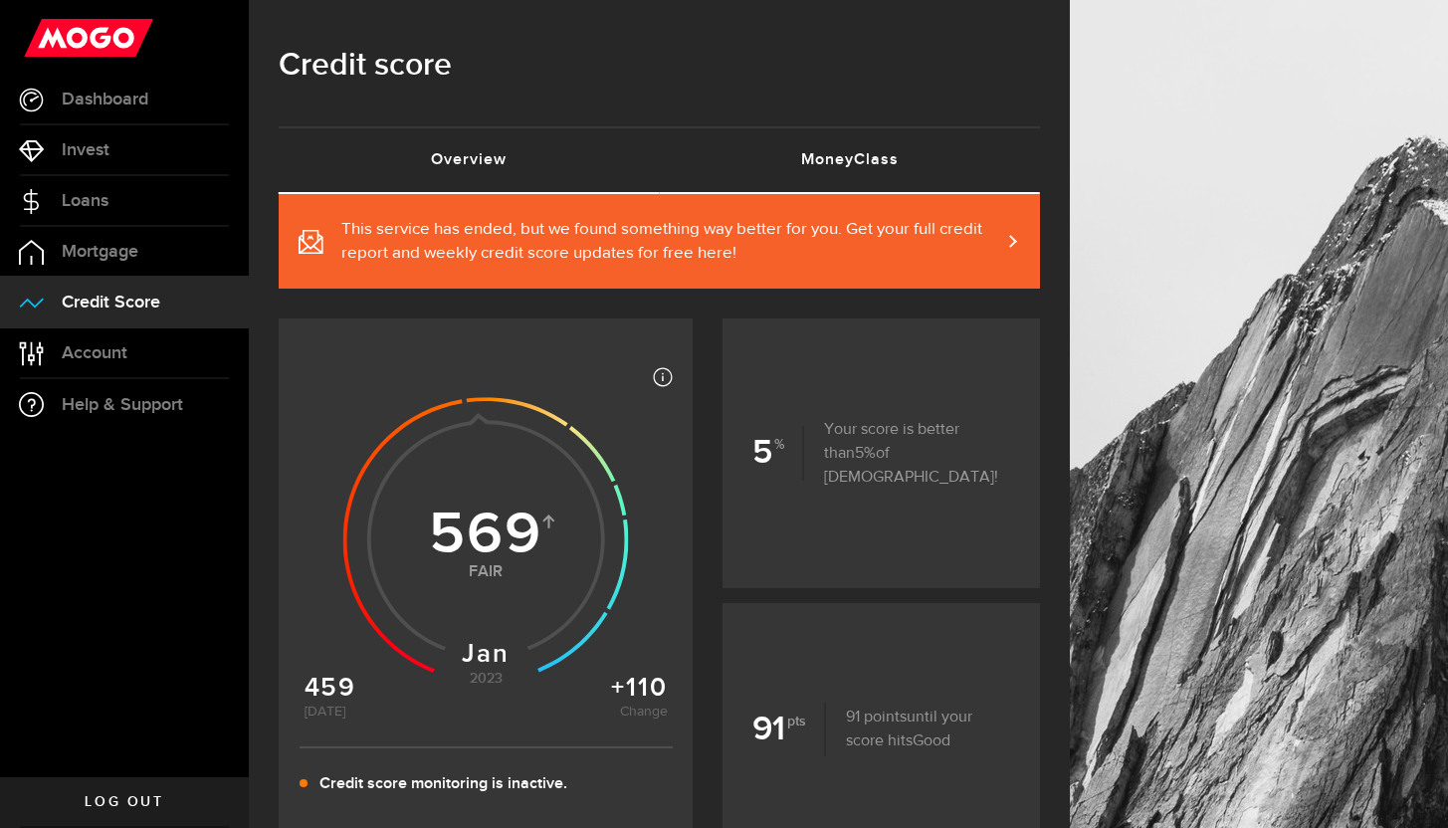
click at [762, 164] on link "MoneyClass (requires attention)" at bounding box center [850, 160] width 381 height 64
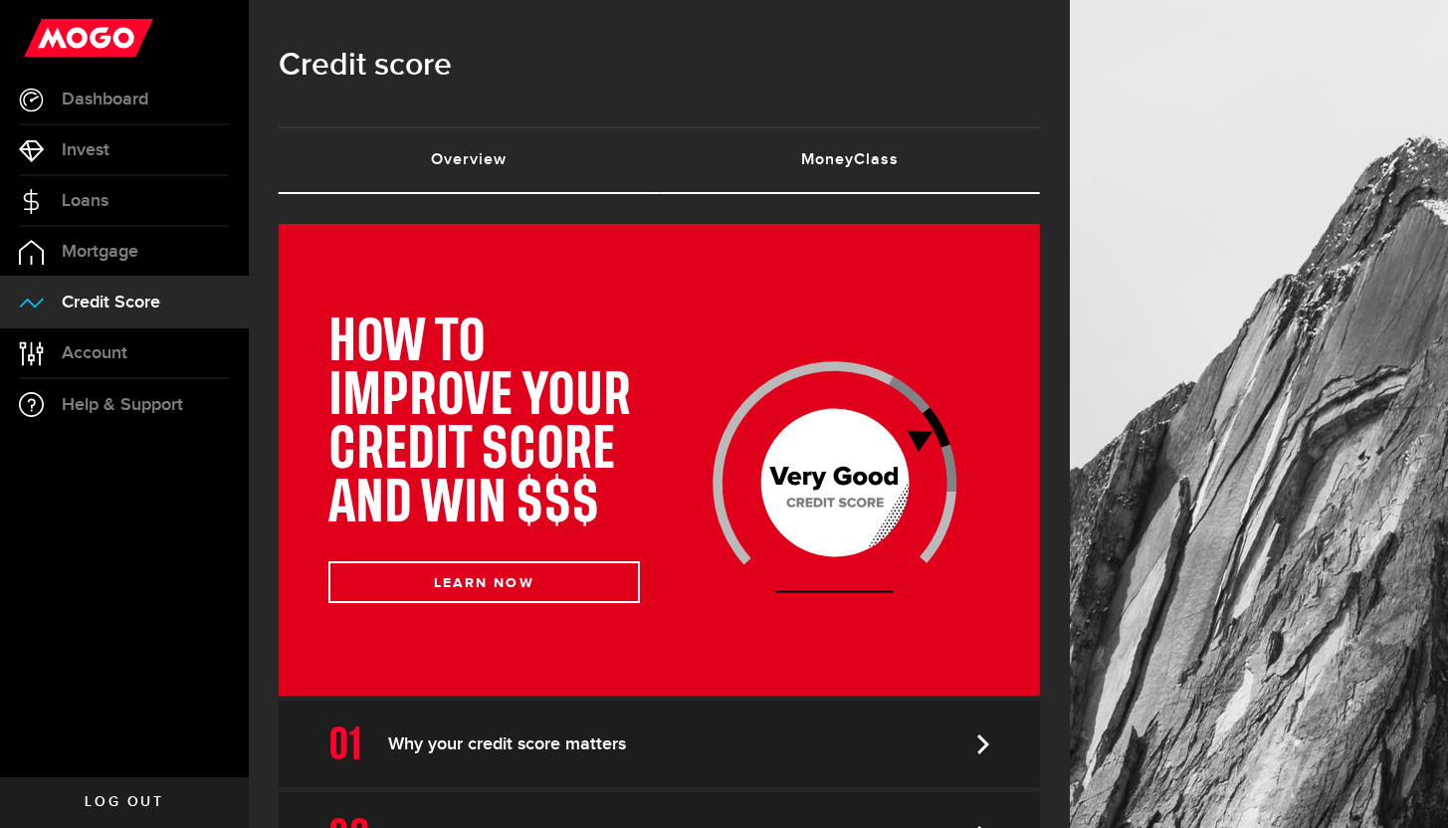
click at [517, 174] on link "Overview (requires attention)" at bounding box center [469, 160] width 381 height 64
